Goal: Navigation & Orientation: Find specific page/section

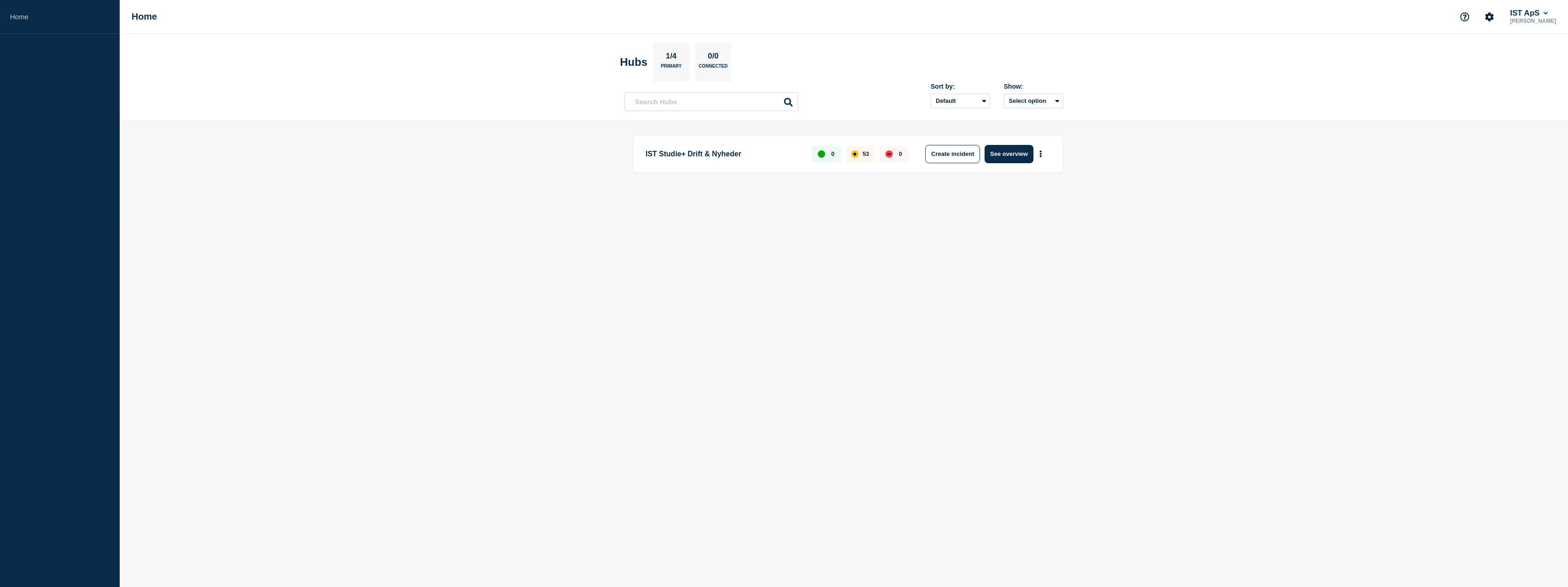
click at [1507, 85] on header "Hubs 1/4 Primary 0/0 Connected Sort by: Default Last added Last updated Most ac…" at bounding box center [844, 77] width 1448 height 87
click at [1480, 11] on button "Account settings" at bounding box center [1489, 17] width 19 height 19
click at [1485, 17] on icon "Account settings" at bounding box center [1489, 16] width 9 height 9
click at [1460, 18] on icon "Support" at bounding box center [1465, 16] width 9 height 9
drag, startPoint x: 1446, startPoint y: 21, endPoint x: 1485, endPoint y: 19, distance: 39.1
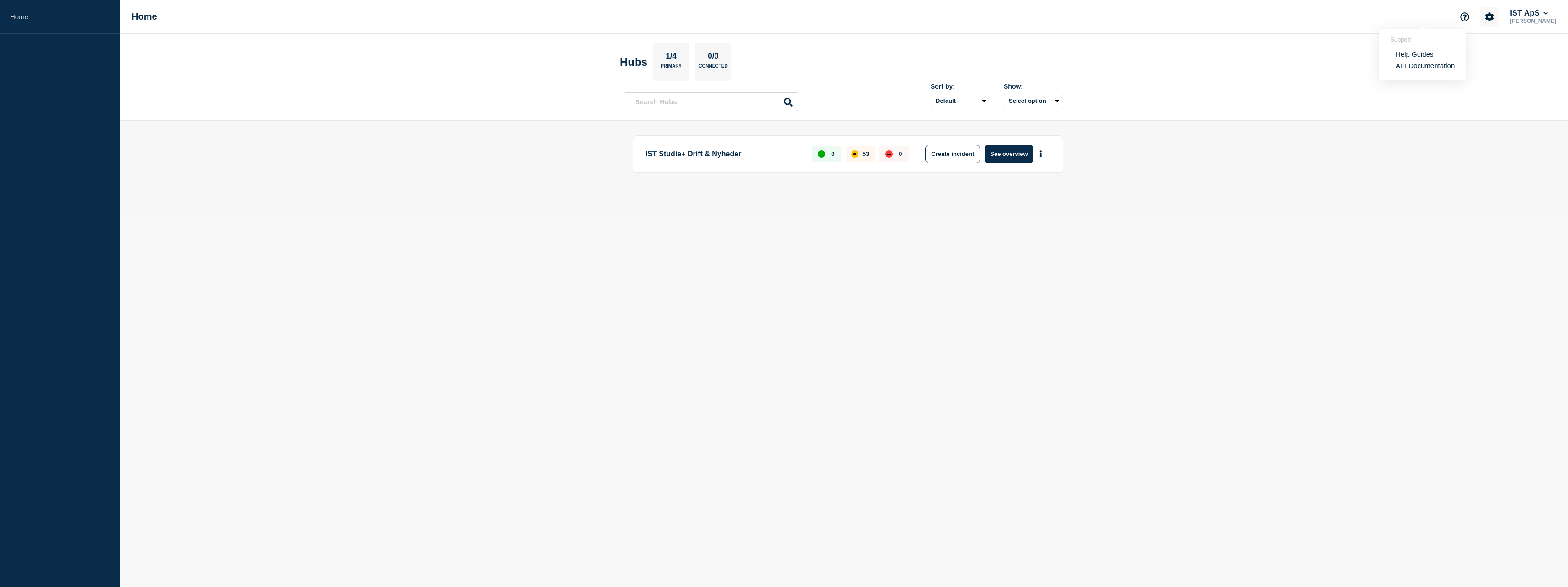
click at [1485, 21] on icon "Account settings" at bounding box center [1489, 16] width 9 height 9
click at [1508, 19] on p "[PERSON_NAME]" at bounding box center [1533, 21] width 50 height 7
click at [1496, 5] on div "Home IST ApS [PERSON_NAME]" at bounding box center [844, 17] width 1448 height 34
click at [1508, 10] on button "IST ApS" at bounding box center [1529, 13] width 41 height 9
